Goal: Task Accomplishment & Management: Use online tool/utility

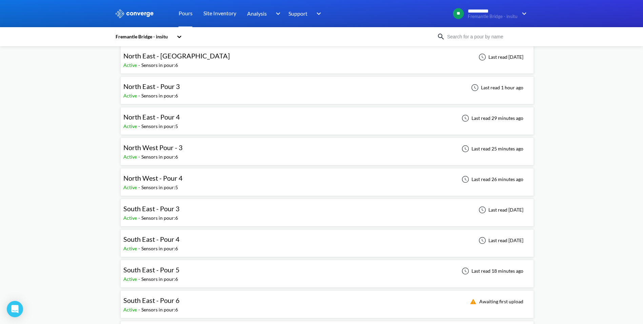
scroll to position [68, 0]
click at [212, 218] on div "South East - Pour 3 Active - Sensors in pour: 6 Last read [DATE]" at bounding box center [327, 212] width 408 height 22
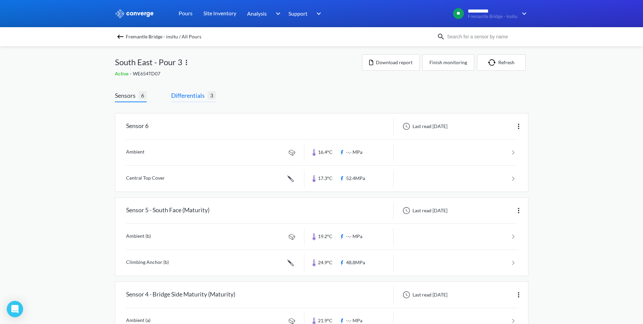
click at [195, 99] on span "Differentials" at bounding box center [189, 95] width 36 height 9
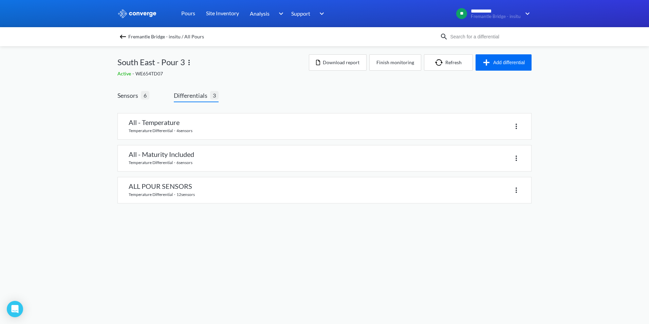
click at [120, 38] on img at bounding box center [123, 37] width 8 height 8
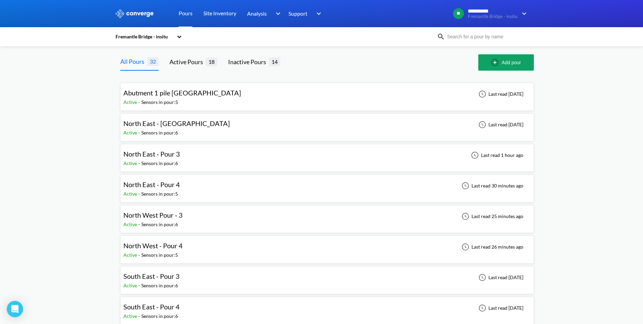
click at [170, 166] on div "Sensors in pour: 6" at bounding box center [159, 162] width 37 height 7
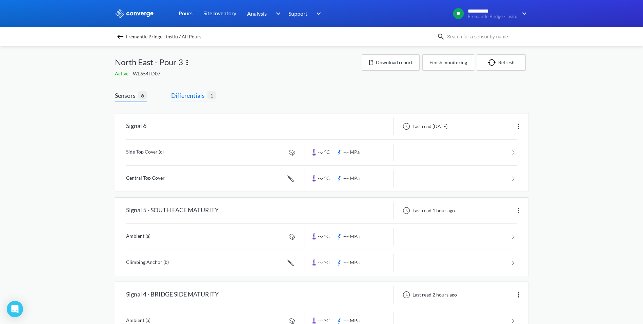
click at [177, 97] on span "Differentials" at bounding box center [189, 95] width 36 height 9
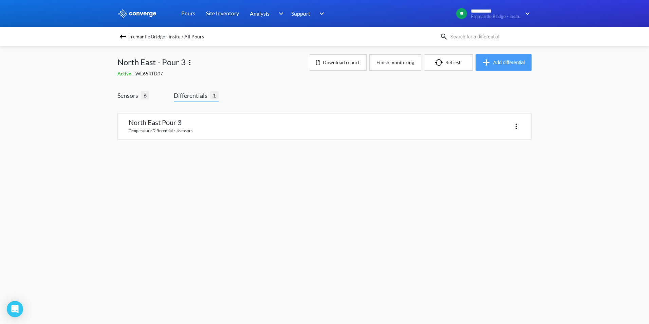
click at [512, 61] on button "Add differential" at bounding box center [503, 62] width 56 height 16
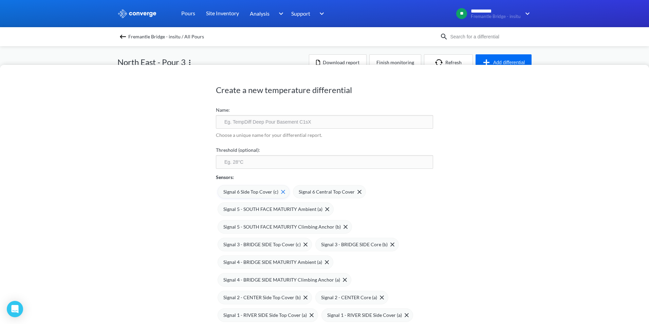
click at [241, 188] on span "Signal 6 Side Top Cover (c)" at bounding box center [250, 191] width 55 height 7
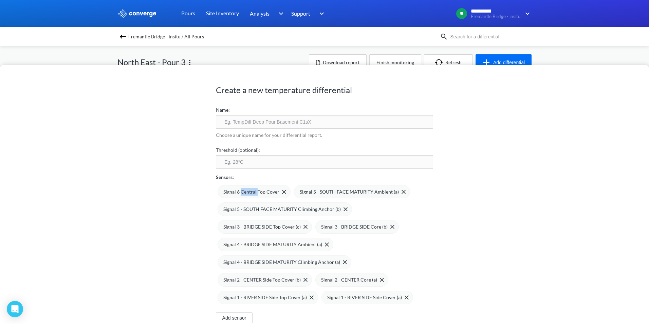
click at [241, 188] on span "Signal 6 Central Top Cover" at bounding box center [251, 191] width 56 height 7
click at [241, 188] on span "Signal 5 - SOUTH FACE MATURITY Ambient (a)" at bounding box center [272, 191] width 99 height 7
click at [241, 205] on span "Signal 5 - SOUTH FACE MATURITY Climbing Anchor (b)" at bounding box center [281, 208] width 117 height 7
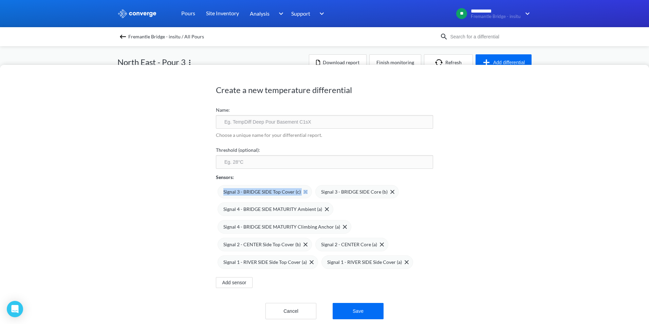
click at [241, 188] on span "Signal 3 - BRIDGE SIDE Top Cover (c)" at bounding box center [261, 191] width 77 height 7
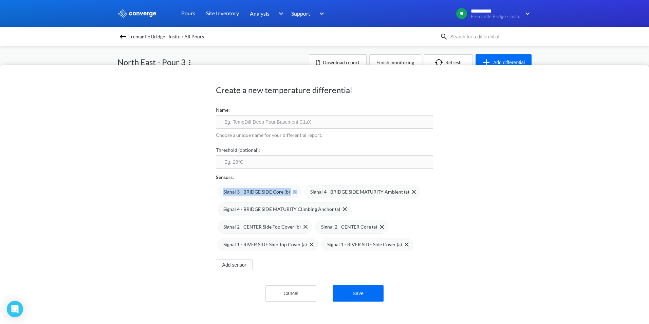
click at [241, 188] on span "Signal 3 - BRIDGE SIDE Core (b)" at bounding box center [256, 191] width 66 height 7
click at [310, 188] on span "Signal 4 - BRIDGE SIDE MATURITY Ambient (a)" at bounding box center [359, 191] width 99 height 7
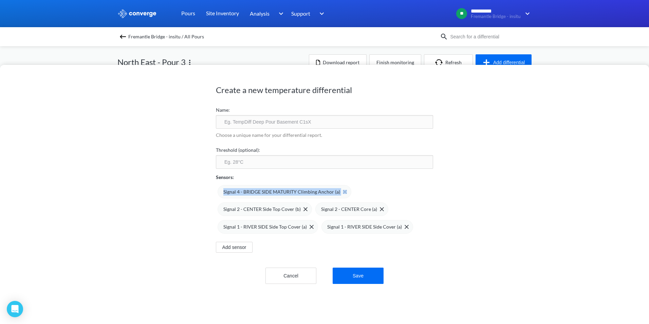
click at [241, 188] on span "Signal 4 - BRIDGE SIDE MATURITY Climbing Anchor (a)" at bounding box center [281, 191] width 117 height 7
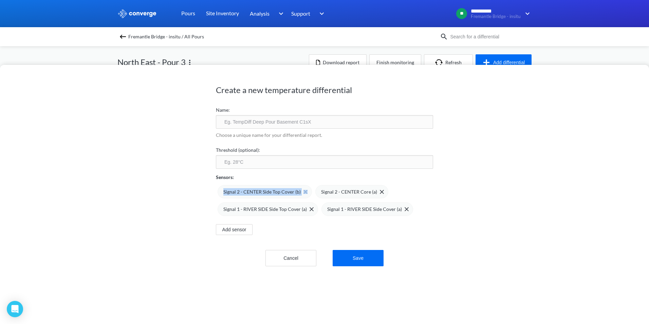
click at [241, 188] on span "Signal 2 - CENTER Side Top Cover (b)" at bounding box center [261, 191] width 77 height 7
click at [321, 188] on span "Signal 2 - CENTER Core (a)" at bounding box center [349, 191] width 56 height 7
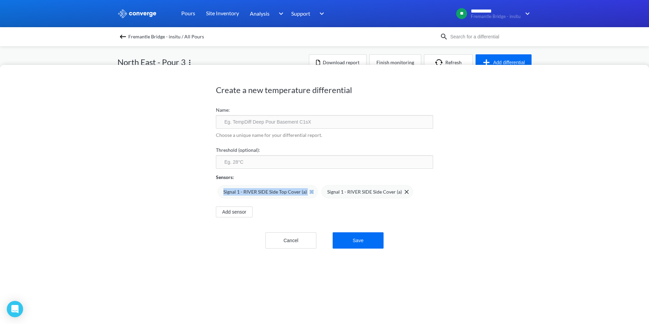
click at [241, 188] on span "Signal 1 - RIVER SIDE Side Top Cover (a)" at bounding box center [264, 191] width 83 height 7
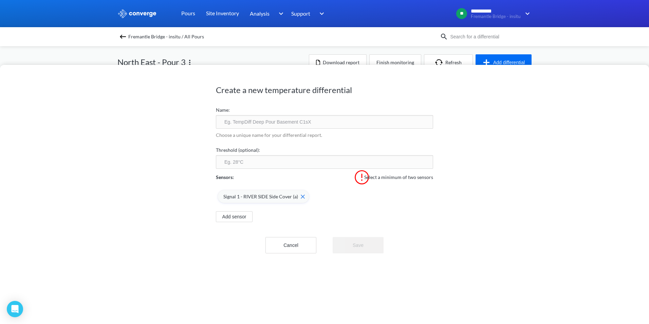
click at [241, 193] on span "Signal 1 - RIVER SIDE Side Cover (a)" at bounding box center [260, 196] width 75 height 7
click at [243, 197] on button "Add sensor" at bounding box center [234, 199] width 37 height 11
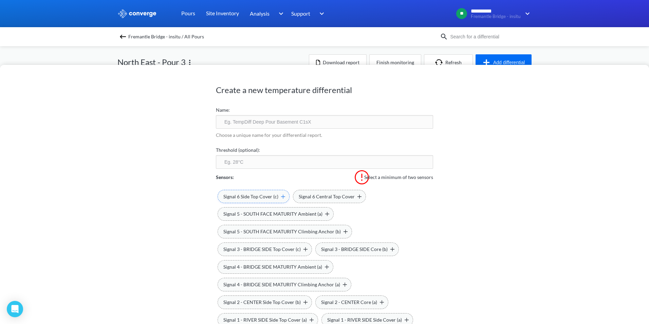
click at [254, 193] on span "Signal 6 Side Top Cover (c)" at bounding box center [250, 196] width 55 height 7
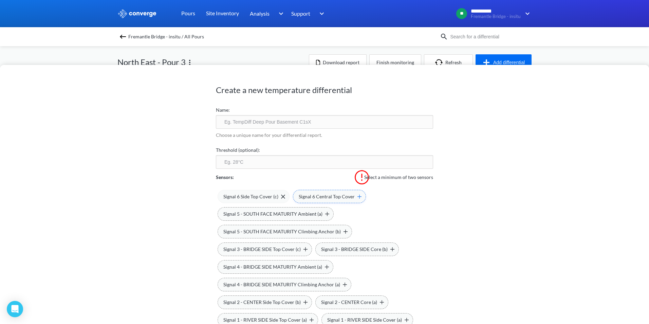
click at [331, 193] on span "Signal 6 Central Top Cover" at bounding box center [326, 196] width 56 height 7
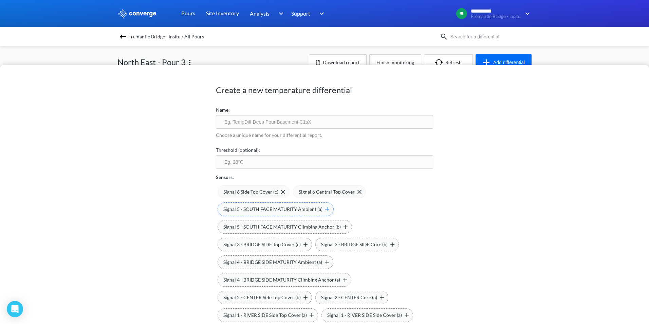
click at [293, 215] on div "Signal 5 - SOUTH FACE MATURITY Ambient (a)" at bounding box center [275, 209] width 116 height 14
click at [261, 227] on span "Signal 5 - SOUTH FACE MATURITY Climbing Anchor (b)" at bounding box center [281, 226] width 117 height 7
click at [260, 240] on div "Signal 3 - BRIDGE SIDE Top Cover (c)" at bounding box center [264, 244] width 94 height 14
click at [330, 245] on span "Signal 3 - BRIDGE SIDE Core (b)" at bounding box center [354, 243] width 66 height 7
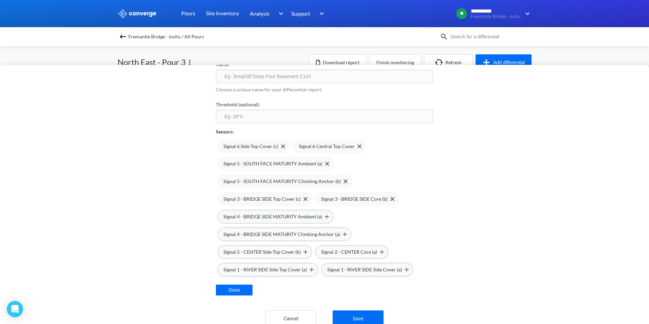
scroll to position [63, 0]
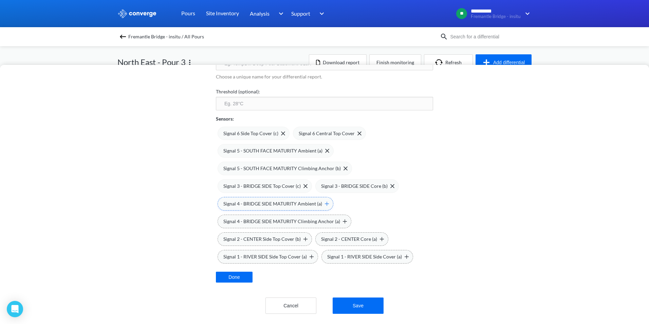
click at [282, 203] on div "Signal 4 - BRIDGE SIDE MATURITY Ambient (a)" at bounding box center [275, 204] width 116 height 14
click at [277, 217] on span "Signal 4 - BRIDGE SIDE MATURITY Climbing Anchor (a)" at bounding box center [281, 220] width 117 height 7
click at [271, 232] on div "Signal 2 - CENTER Side Top Cover (b)" at bounding box center [264, 239] width 94 height 14
click at [271, 242] on div "Signal 6 Side Top Cover (c) Signal 6 Central Top Cover Signal 5 - SOUTH FACE MA…" at bounding box center [324, 192] width 217 height 141
click at [316, 252] on div "Signal 6 Side Top Cover (c) Signal 6 Central Top Cover Signal 5 - SOUTH FACE MA…" at bounding box center [324, 192] width 217 height 141
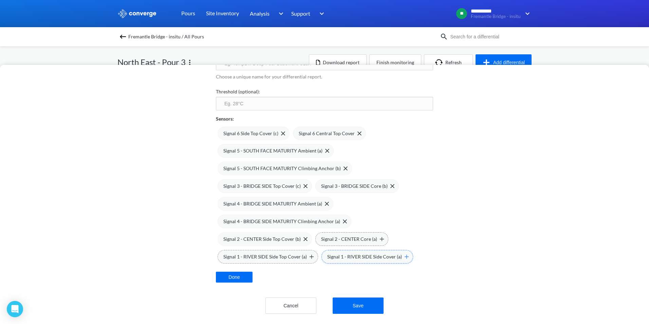
click at [323, 251] on div "Signal 1 - RIVER SIDE Side Cover (a)" at bounding box center [367, 257] width 92 height 14
click at [326, 235] on span "Signal 1 - RIVER SIDE Side Cover (a)" at bounding box center [358, 238] width 75 height 7
click at [327, 235] on span "Signal 2 - CENTER Core (a)" at bounding box center [349, 238] width 56 height 7
click at [335, 253] on span "Signal 1 - RIVER SIDE Side Cover (a)" at bounding box center [364, 256] width 75 height 7
click at [281, 253] on span "Signal 1 - RIVER SIDE Side Cover (a)" at bounding box center [260, 256] width 75 height 7
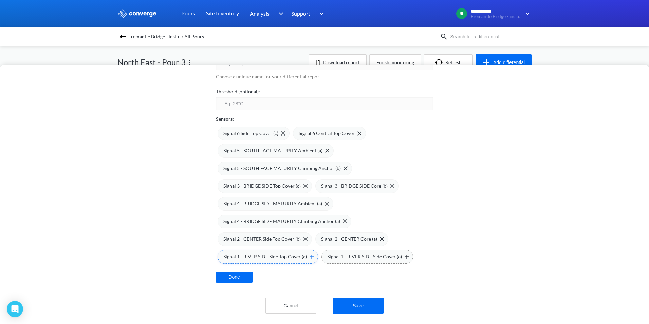
click at [276, 253] on span "Signal 1 - RIVER SIDE Side Top Cover (a)" at bounding box center [264, 256] width 83 height 7
click at [336, 253] on span "Signal 1 - RIVER SIDE Side Cover (a)" at bounding box center [364, 256] width 75 height 7
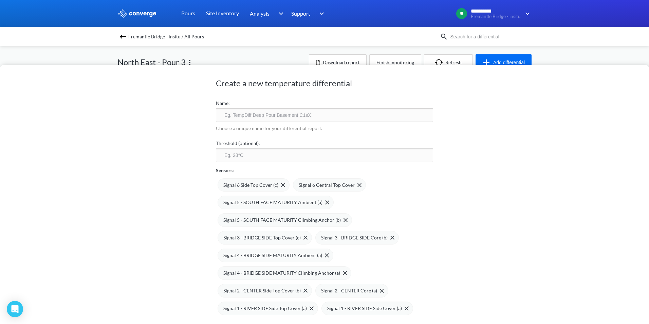
scroll to position [0, 0]
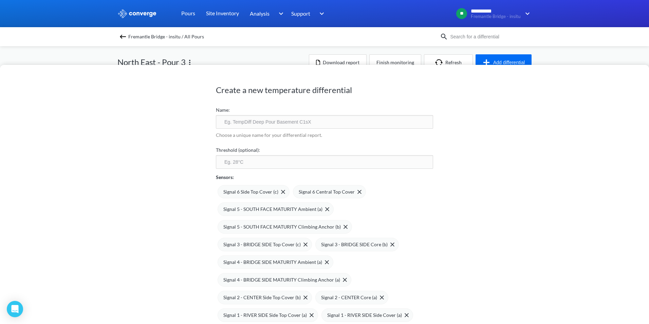
click at [258, 161] on input "number" at bounding box center [324, 162] width 217 height 14
click at [274, 121] on input "text" at bounding box center [324, 122] width 217 height 14
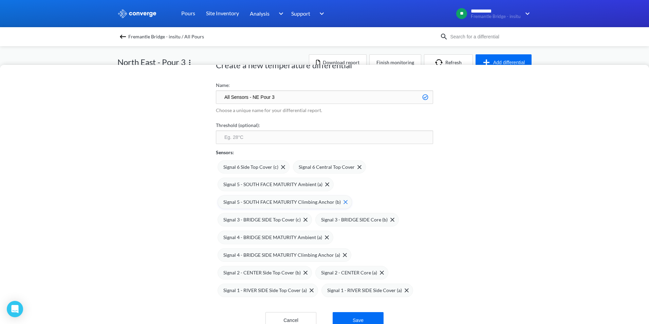
scroll to position [44, 0]
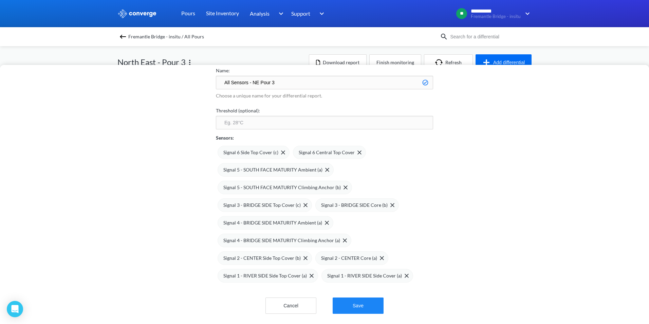
type input "All Sensors - NE Pour 3"
click at [362, 305] on button "Save" at bounding box center [357, 305] width 51 height 16
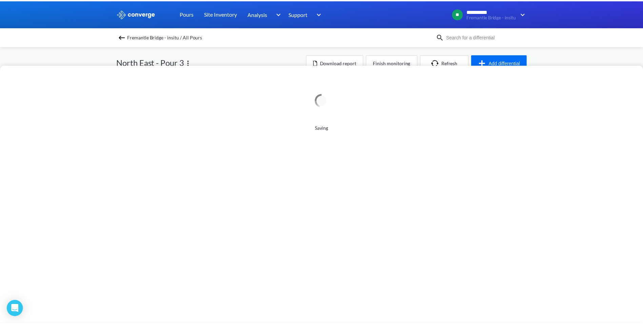
scroll to position [0, 0]
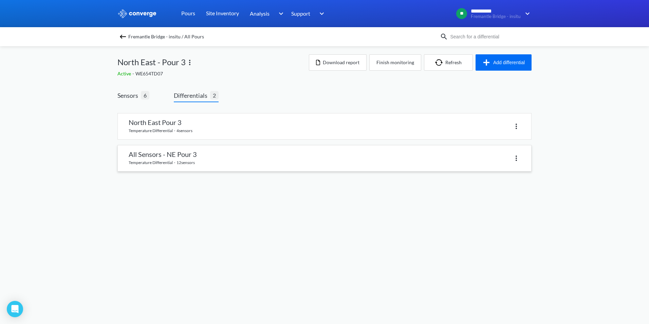
click at [189, 156] on link at bounding box center [324, 158] width 413 height 26
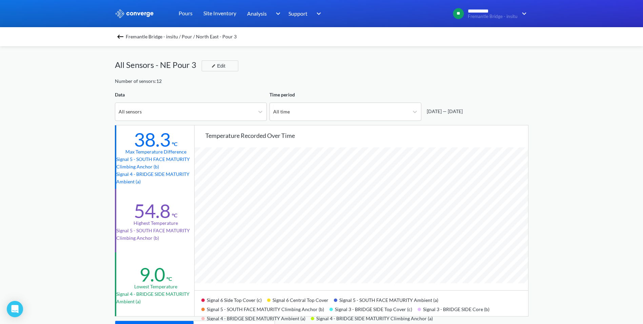
scroll to position [568, 643]
click at [360, 107] on div "All time" at bounding box center [339, 112] width 139 height 18
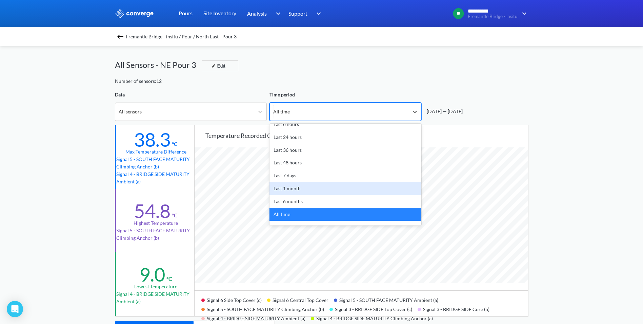
scroll to position [0, 0]
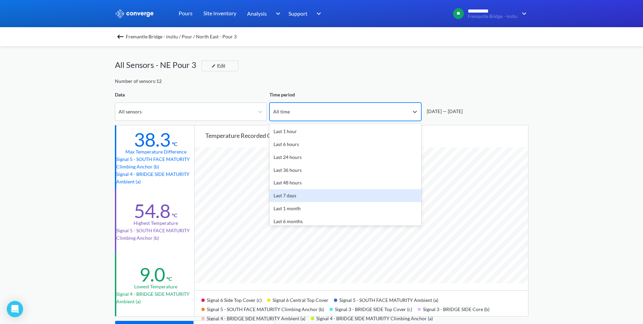
click at [322, 195] on div "Last 7 days" at bounding box center [346, 195] width 152 height 13
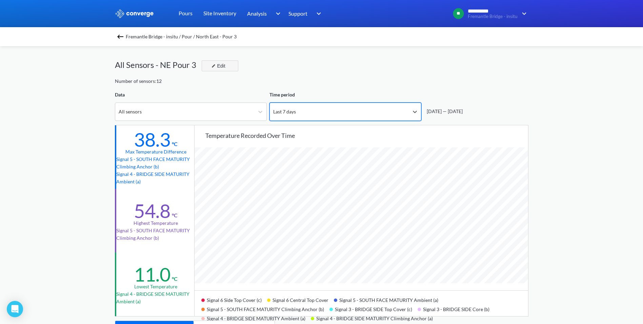
click at [215, 66] on img "button" at bounding box center [214, 66] width 4 height 4
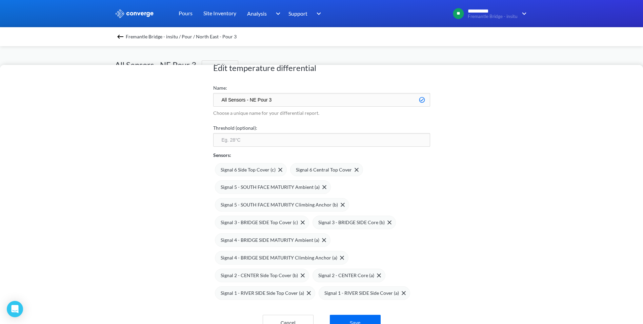
scroll to position [34, 0]
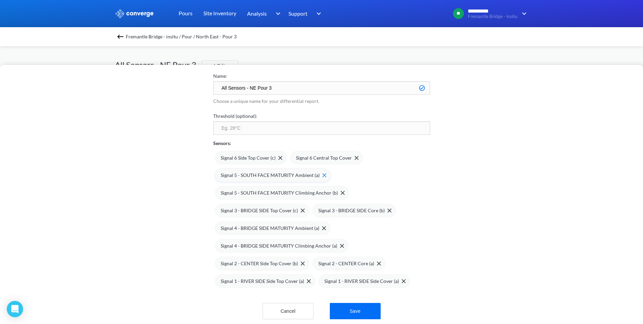
click at [323, 177] on img at bounding box center [325, 175] width 4 height 4
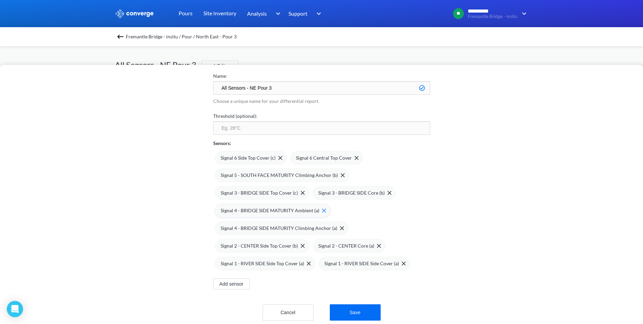
click at [322, 212] on img at bounding box center [324, 210] width 4 height 4
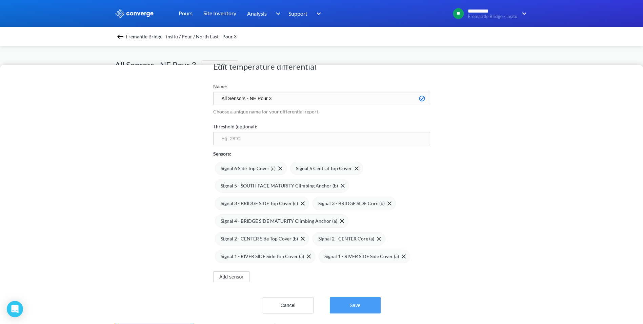
click at [348, 298] on button "Save" at bounding box center [355, 305] width 51 height 16
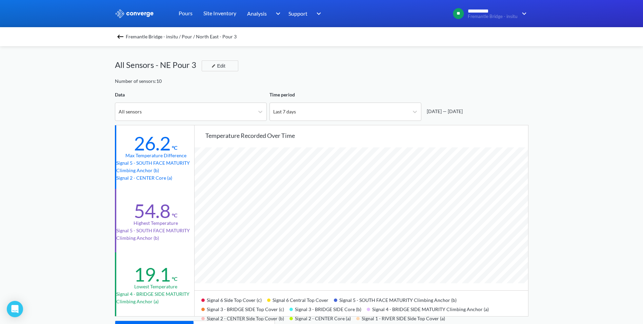
scroll to position [34, 0]
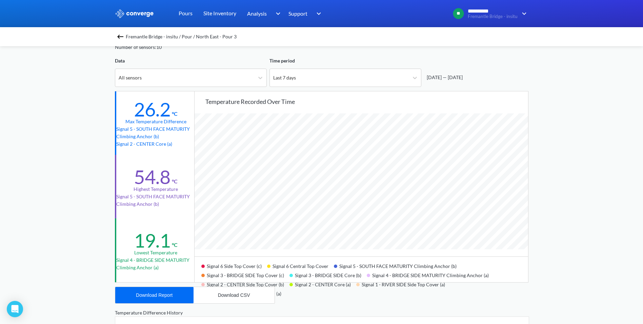
click at [129, 35] on span "Fremantle Bridge - insitu / Pour / North East - Pour 3" at bounding box center [181, 36] width 111 height 9
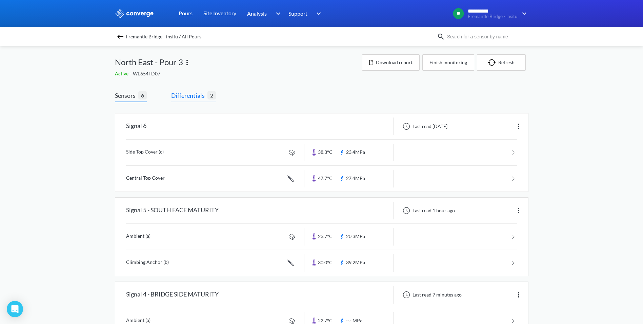
click at [179, 94] on span "Differentials" at bounding box center [189, 95] width 36 height 9
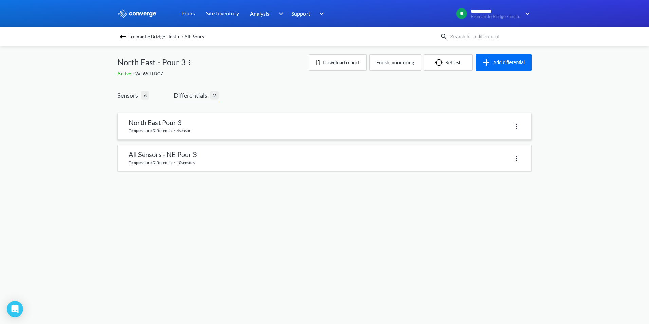
click at [189, 131] on link at bounding box center [324, 126] width 413 height 26
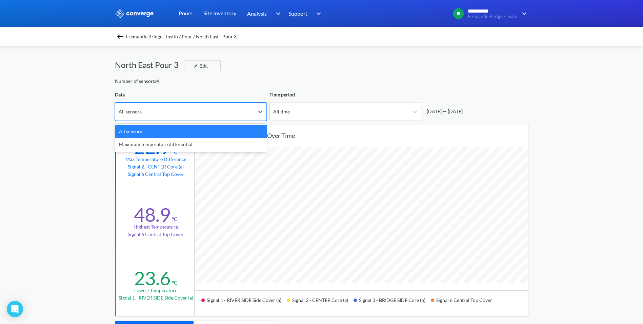
click at [235, 113] on div "All sensors" at bounding box center [184, 112] width 139 height 18
click at [289, 118] on div "All time" at bounding box center [339, 112] width 139 height 18
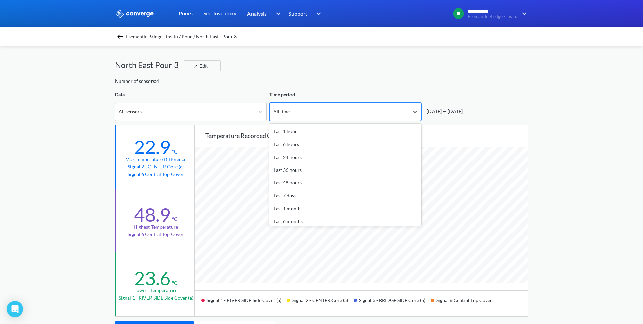
scroll to position [20, 0]
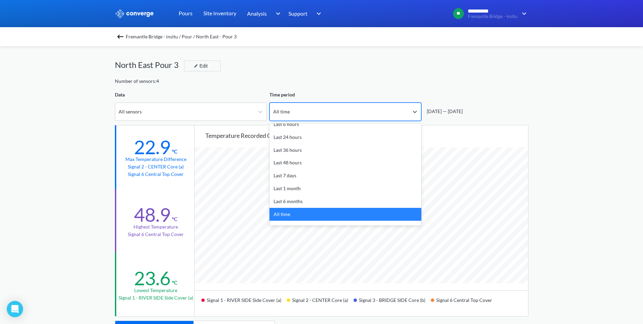
click at [43, 119] on div "**********" at bounding box center [321, 284] width 643 height 568
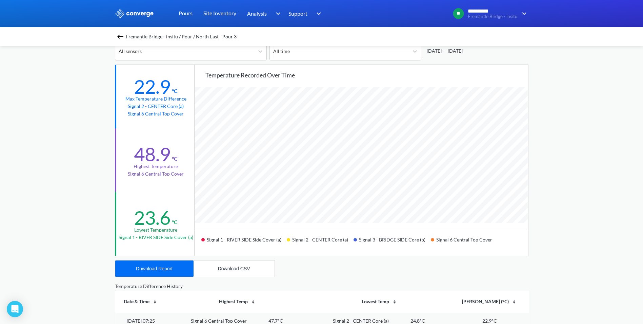
scroll to position [0, 0]
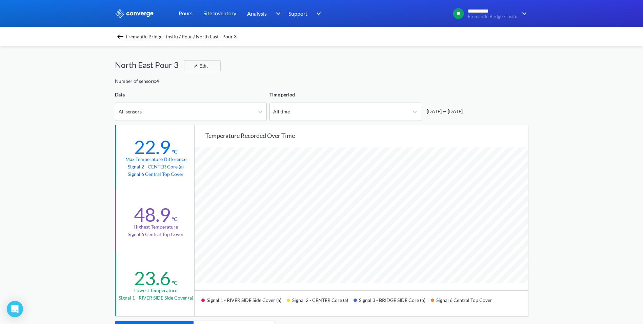
click at [160, 38] on span "Fremantle Bridge - insitu / Pour / North East - Pour 3" at bounding box center [181, 36] width 111 height 9
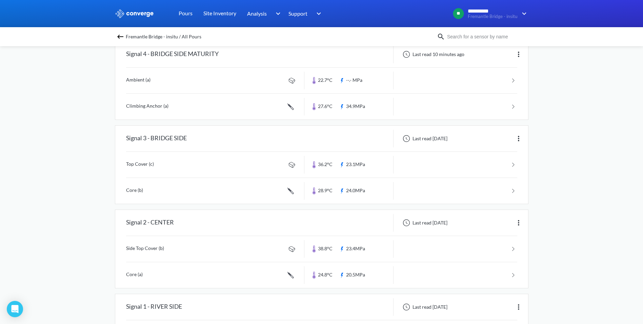
scroll to position [302, 0]
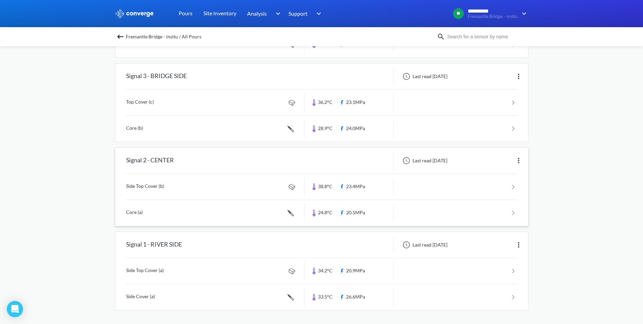
click at [357, 189] on link at bounding box center [321, 187] width 391 height 26
